Goal: Find specific page/section: Find specific page/section

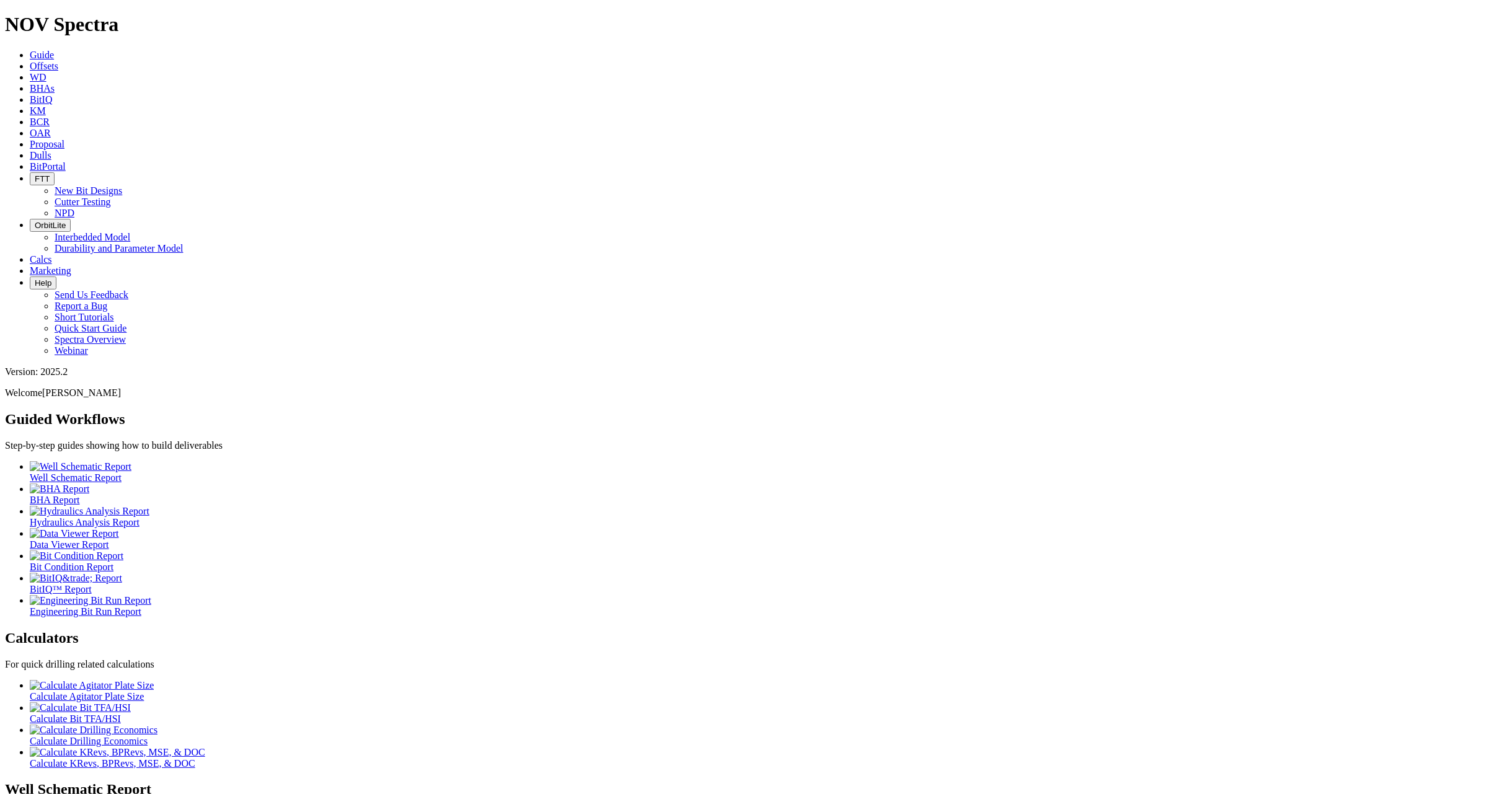
click at [51, 150] on span "Dulls" at bounding box center [40, 155] width 22 height 11
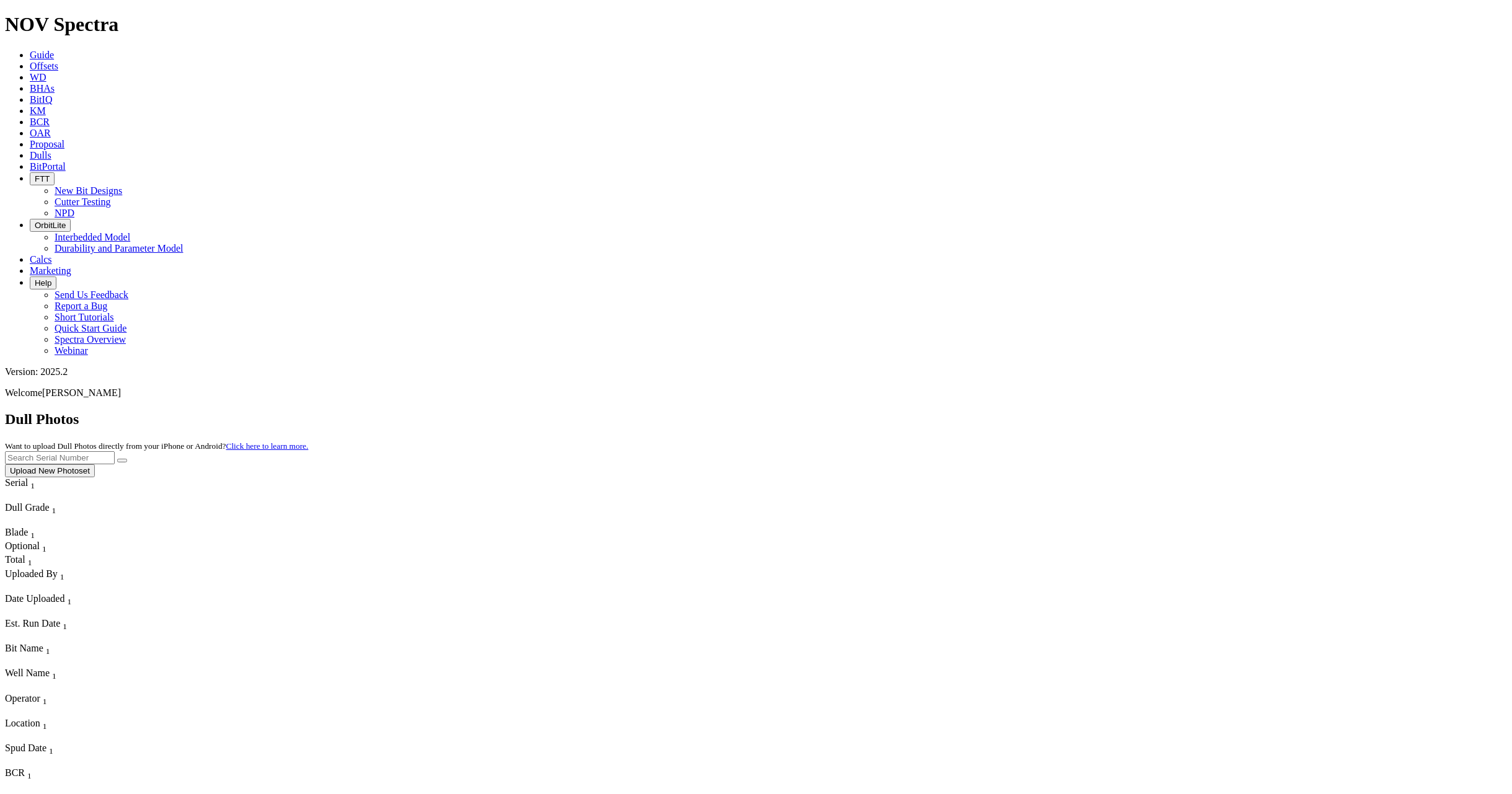
click at [114, 451] on input "text" at bounding box center [60, 457] width 110 height 13
type input "A305152"
click at [117, 459] on button "submit" at bounding box center [122, 460] width 10 height 3
